Goal: Task Accomplishment & Management: Complete application form

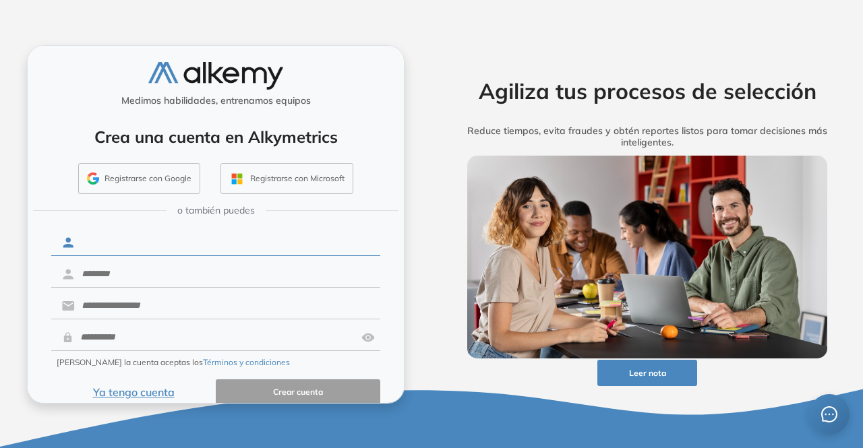
click at [156, 243] on input "text" at bounding box center [227, 243] width 305 height 26
type input "**********"
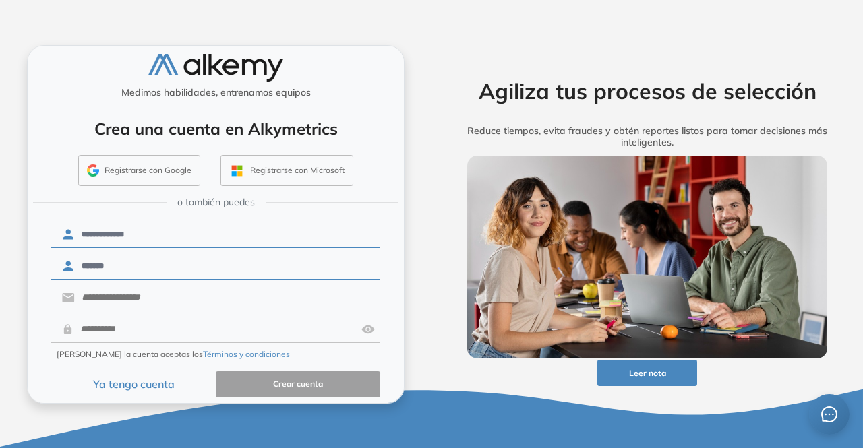
scroll to position [17, 0]
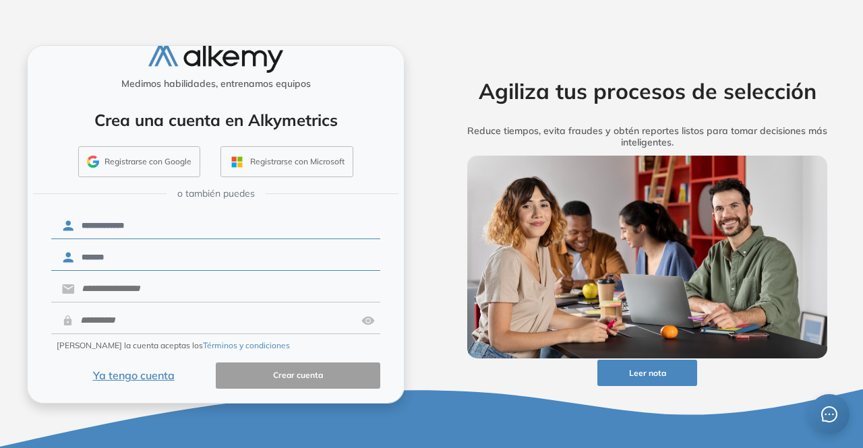
type input "*******"
drag, startPoint x: 106, startPoint y: 286, endPoint x: 136, endPoint y: 263, distance: 37.5
click at [106, 286] on input "text" at bounding box center [227, 289] width 305 height 26
type input "**********"
click at [288, 323] on input "text" at bounding box center [214, 321] width 282 height 26
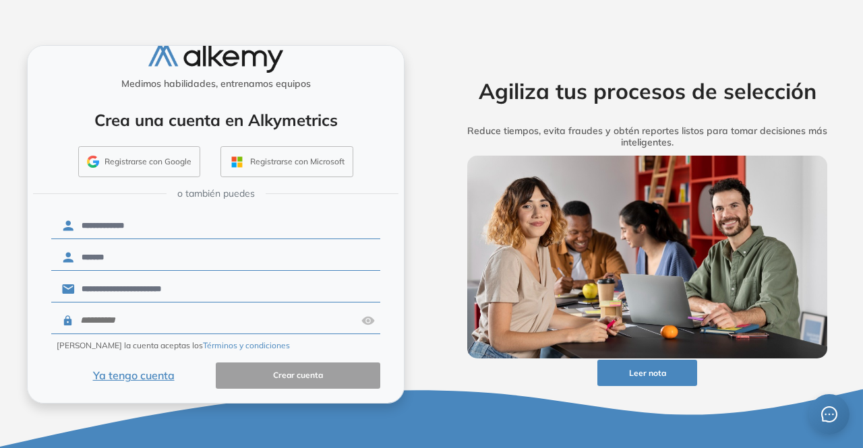
click at [361, 317] on img at bounding box center [367, 321] width 13 height 26
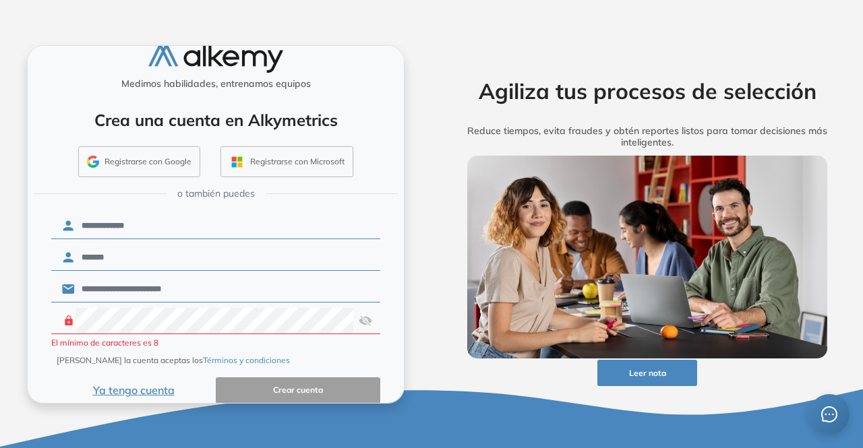
click at [361, 319] on img at bounding box center [364, 321] width 13 height 26
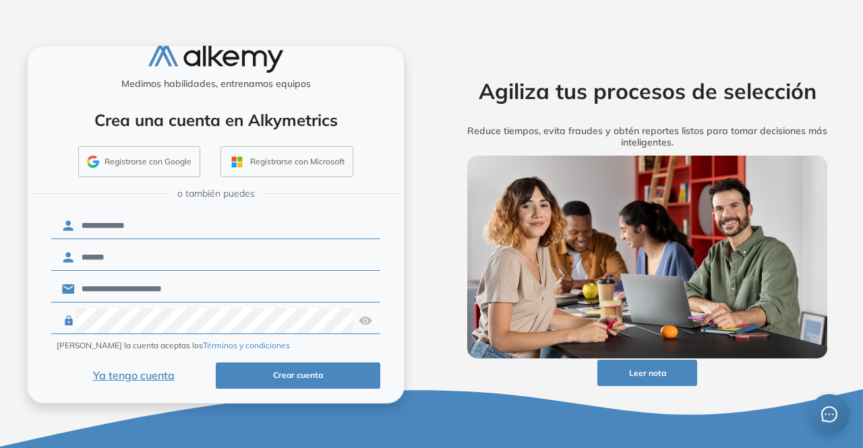
click at [348, 373] on button "Crear cuenta" at bounding box center [298, 376] width 164 height 26
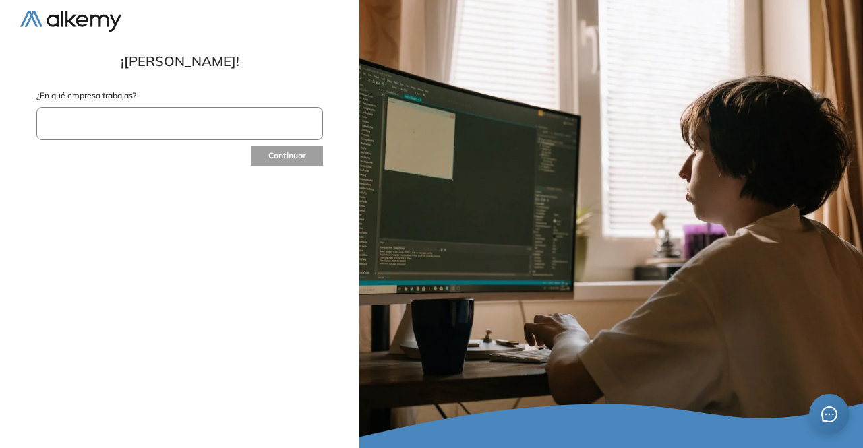
click at [134, 125] on input "text" at bounding box center [179, 123] width 286 height 33
type input "**********"
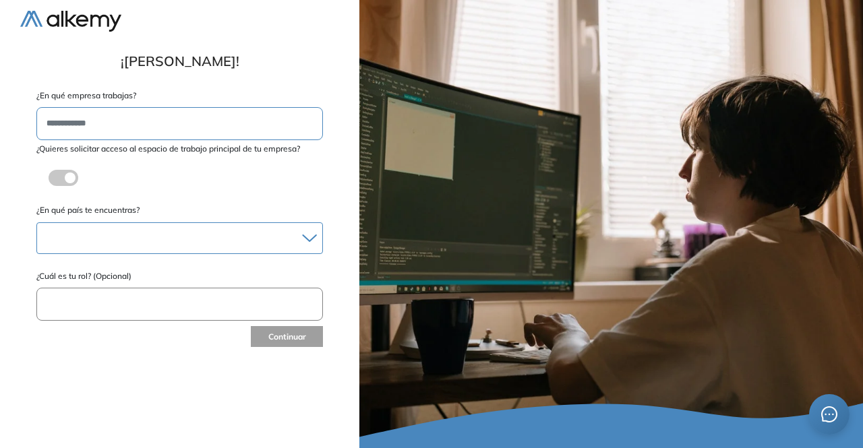
click at [233, 227] on div "Albania Andorra Antigua y Barbuda Argentina Aruba Australia Austria Bahamas Bar…" at bounding box center [179, 238] width 286 height 32
click at [317, 237] on div at bounding box center [179, 238] width 285 height 20
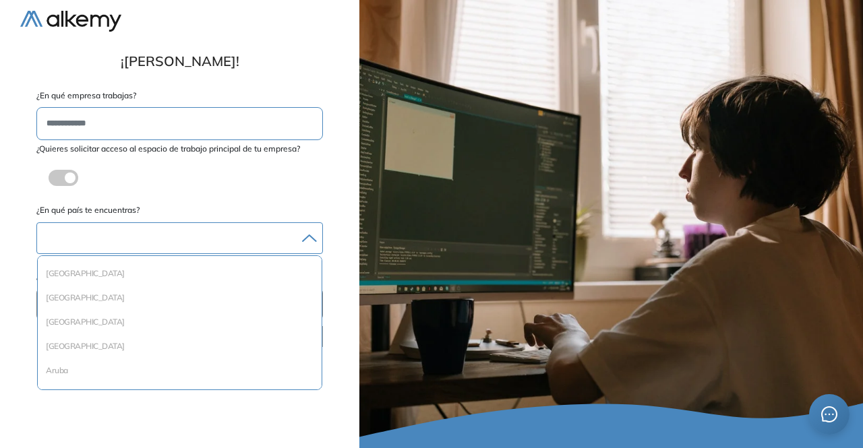
click at [185, 239] on div at bounding box center [179, 238] width 285 height 20
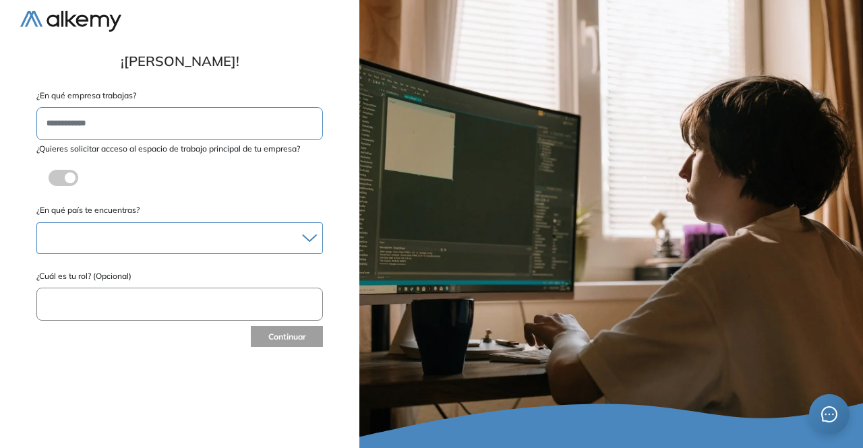
click at [204, 235] on div at bounding box center [179, 238] width 285 height 20
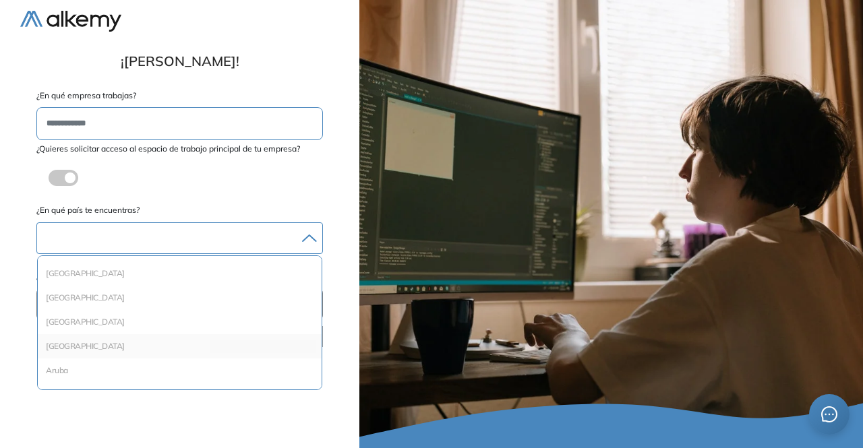
click at [93, 344] on li "Argentina" at bounding box center [179, 346] width 273 height 13
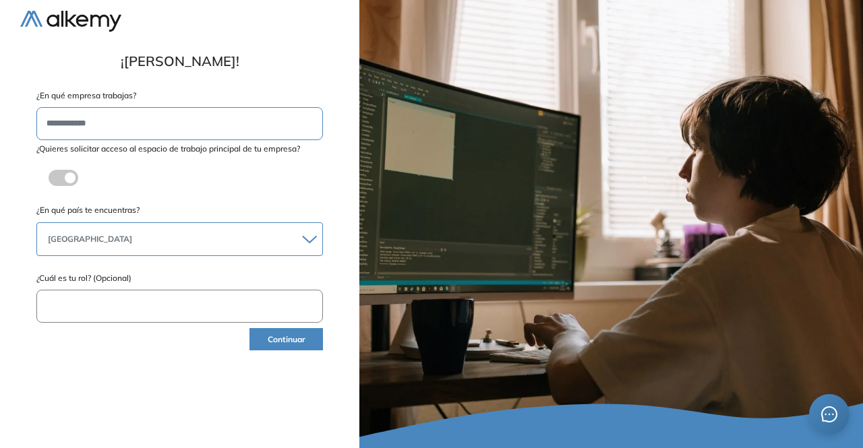
click at [156, 301] on input "text" at bounding box center [179, 306] width 286 height 33
type input "**********"
click at [270, 342] on button "Continuar" at bounding box center [285, 339] width 73 height 22
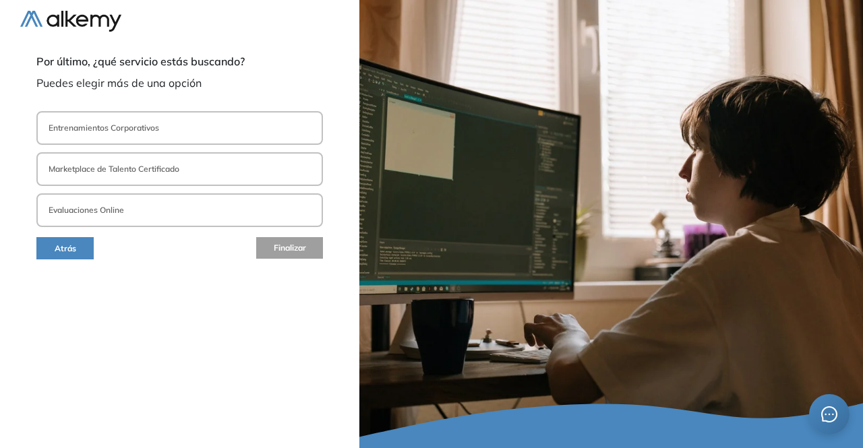
click at [211, 131] on button "Entrenamientos Corporativos" at bounding box center [179, 128] width 286 height 34
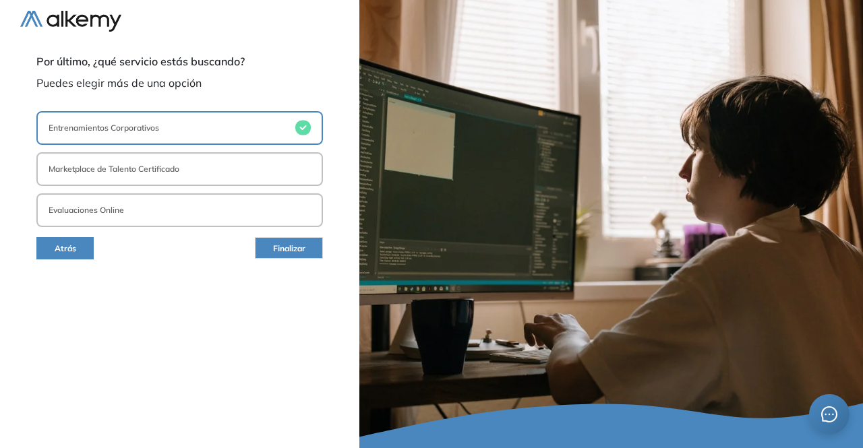
click at [219, 212] on button "Evaluaciones Online" at bounding box center [179, 210] width 286 height 34
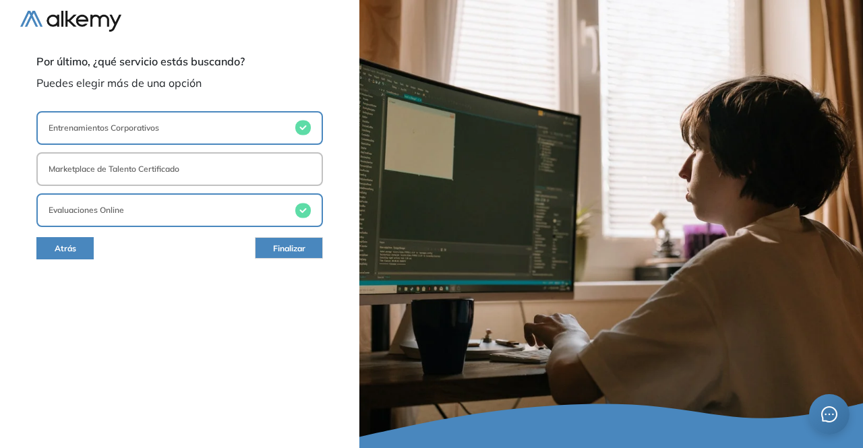
click at [220, 168] on button "Marketplace de Talento Certificado" at bounding box center [179, 169] width 286 height 34
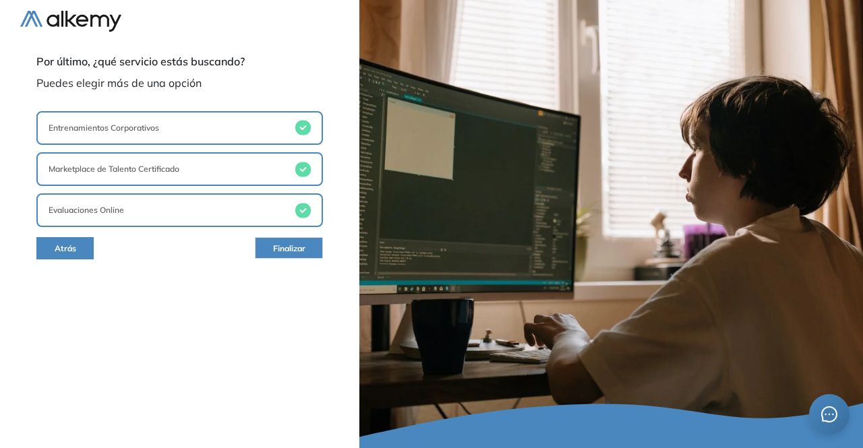
click at [311, 170] on button "Marketplace de Talento Certificado" at bounding box center [179, 169] width 286 height 34
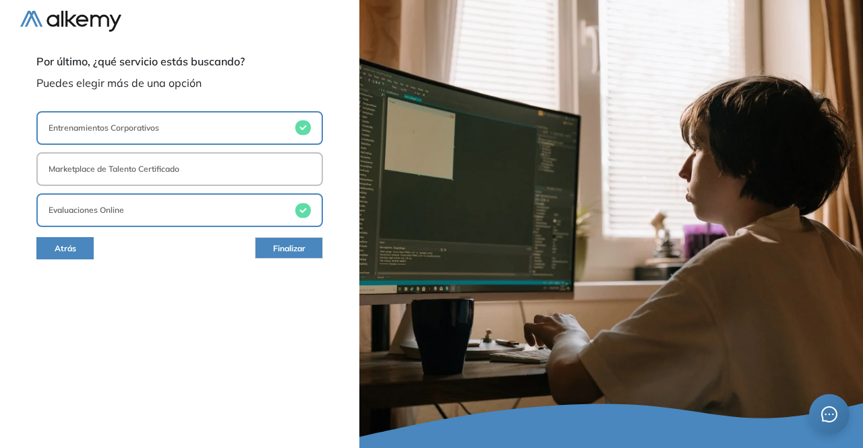
click at [291, 247] on span "Finalizar" at bounding box center [289, 249] width 32 height 13
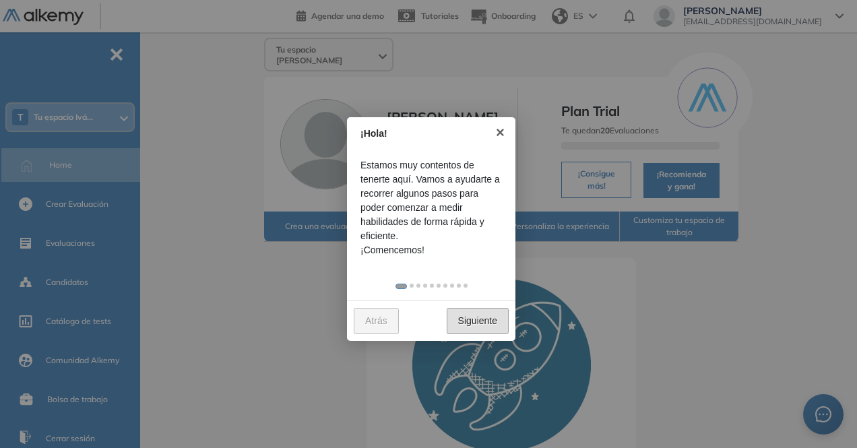
click at [482, 312] on link "Siguiente" at bounding box center [478, 321] width 62 height 26
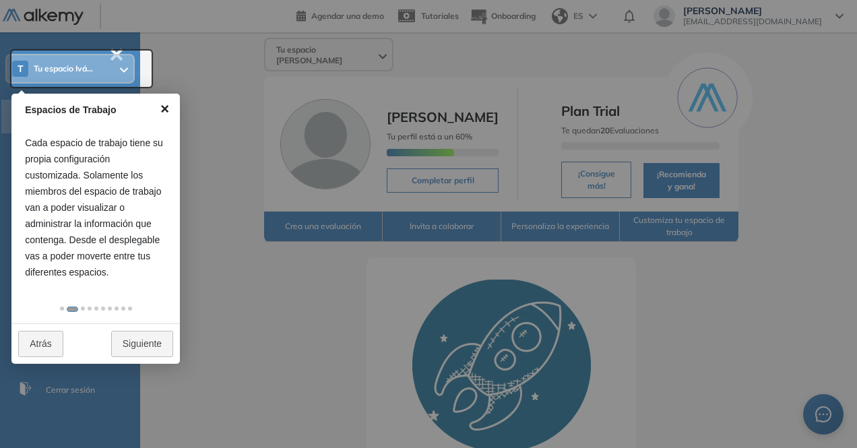
click at [162, 107] on link "×" at bounding box center [165, 109] width 30 height 30
